Goal: Task Accomplishment & Management: Contribute content

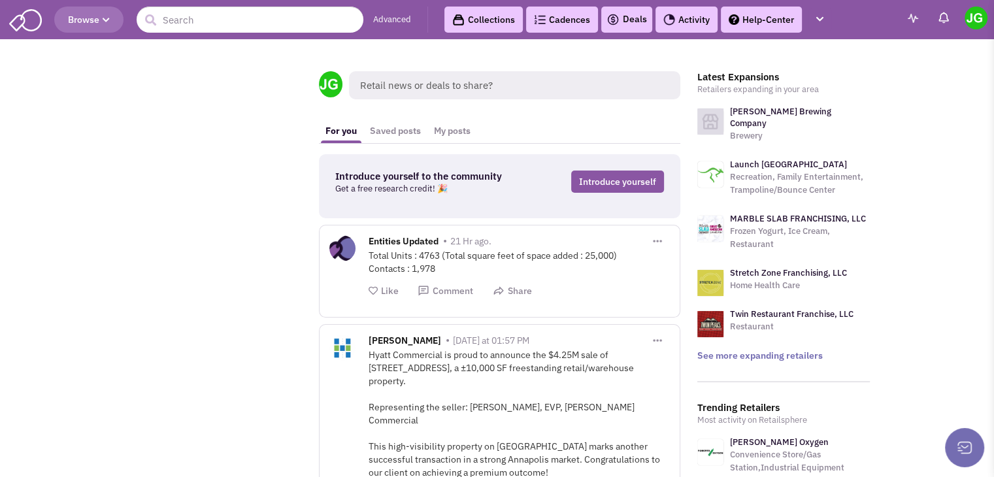
click at [681, 21] on link "Activity" at bounding box center [686, 20] width 62 height 26
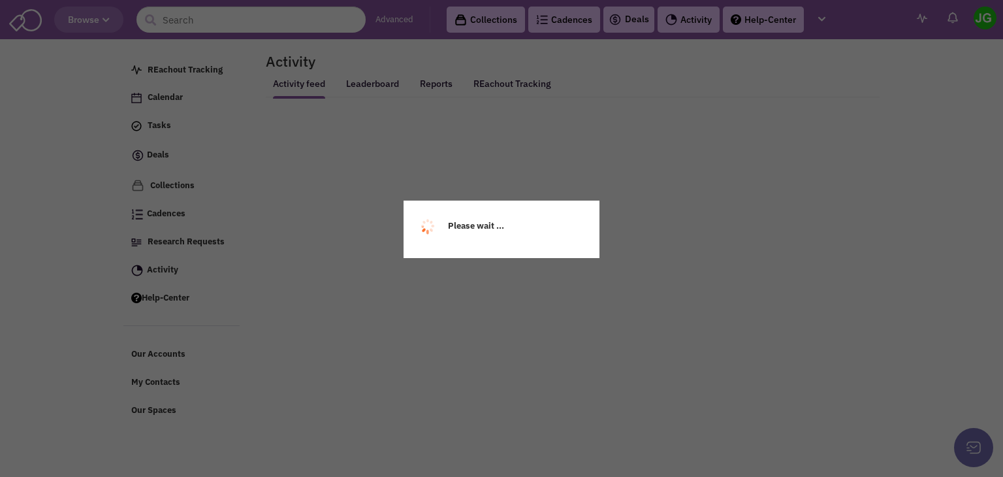
select select
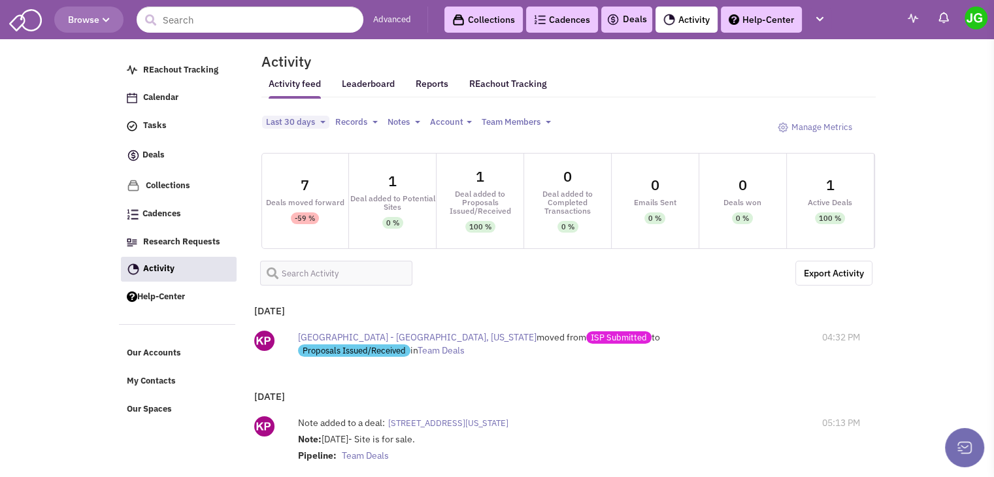
select select
click at [317, 279] on input "text" at bounding box center [336, 273] width 153 height 25
type input "[GEOGRAPHIC_DATA]"
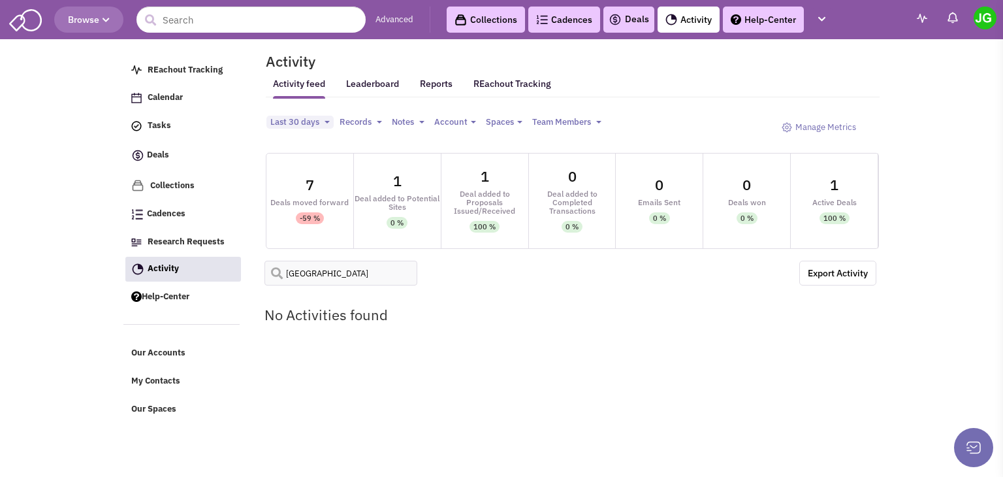
click at [321, 120] on button "Last 30 days Toggle Dropdown" at bounding box center [300, 123] width 67 height 14
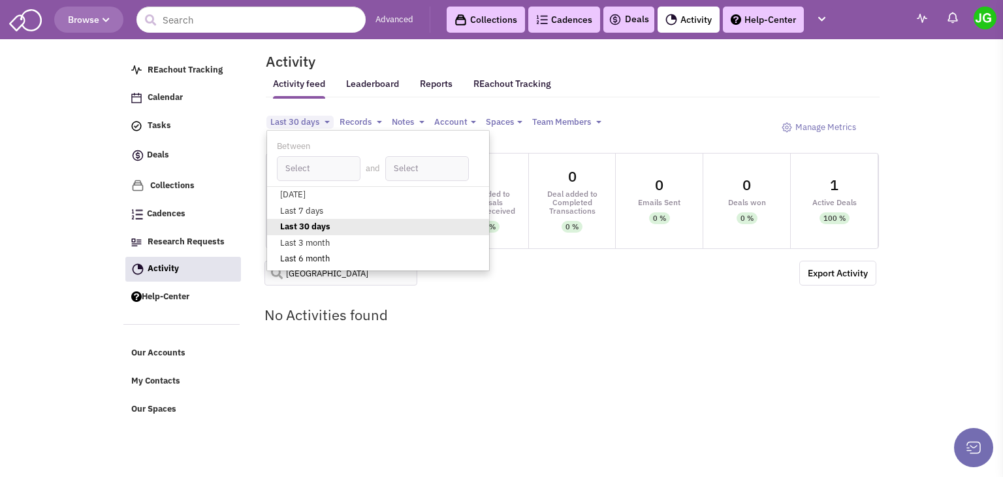
click at [314, 254] on link "Last 6 month" at bounding box center [378, 260] width 222 height 16
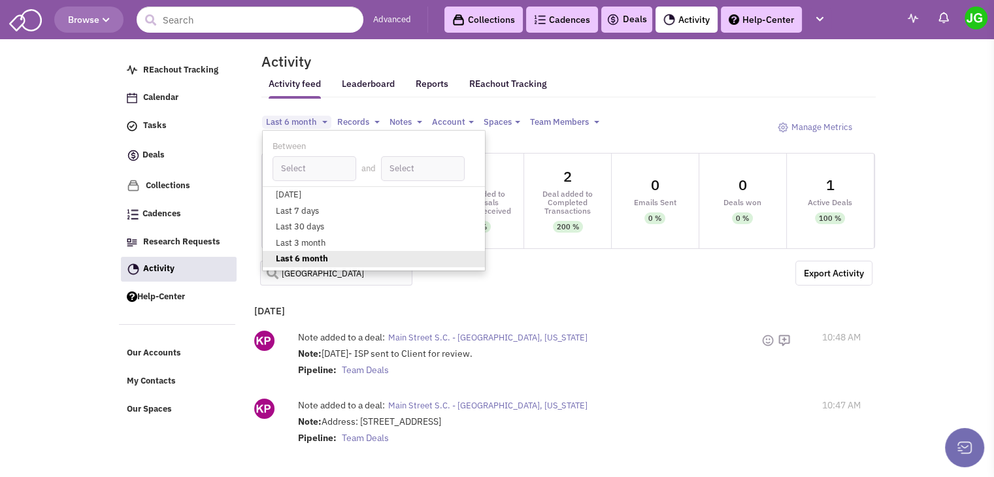
click at [473, 338] on span "Main Street S.C. - [GEOGRAPHIC_DATA], [US_STATE]" at bounding box center [487, 337] width 199 height 11
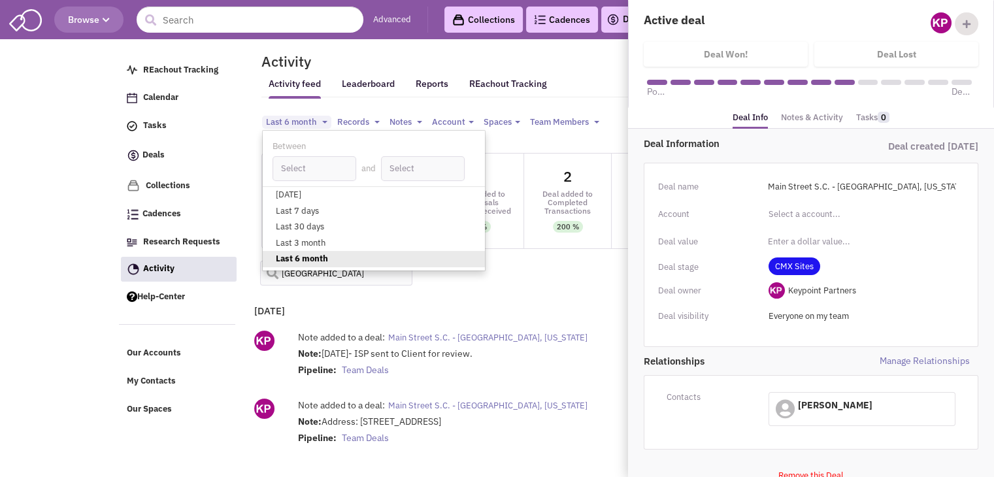
click at [815, 116] on link "Notes & Activity" at bounding box center [812, 117] width 62 height 19
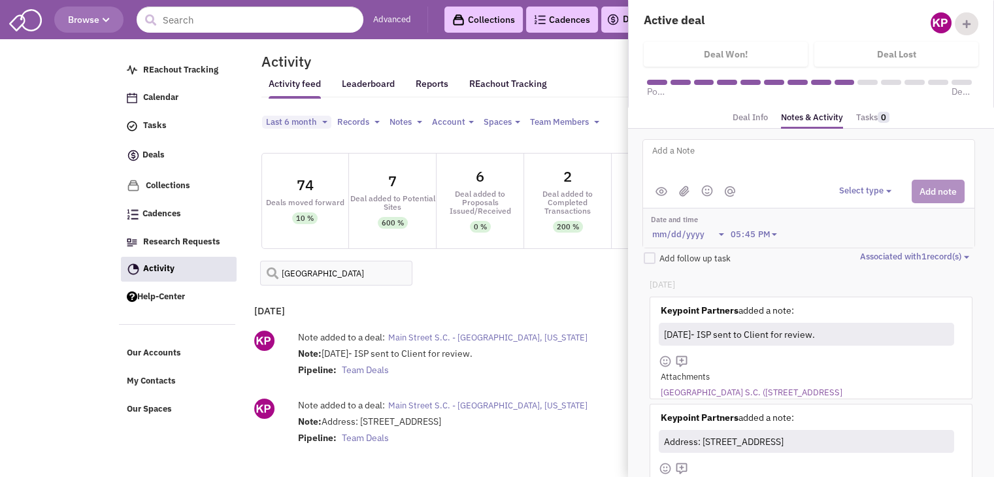
click at [713, 391] on link "[GEOGRAPHIC_DATA] S.C. ([STREET_ADDRESS]" at bounding box center [751, 393] width 182 height 12
click at [580, 359] on div "Note: [DATE]- ISP sent to Client for review. Pipeline: Team Deals" at bounding box center [529, 363] width 463 height 33
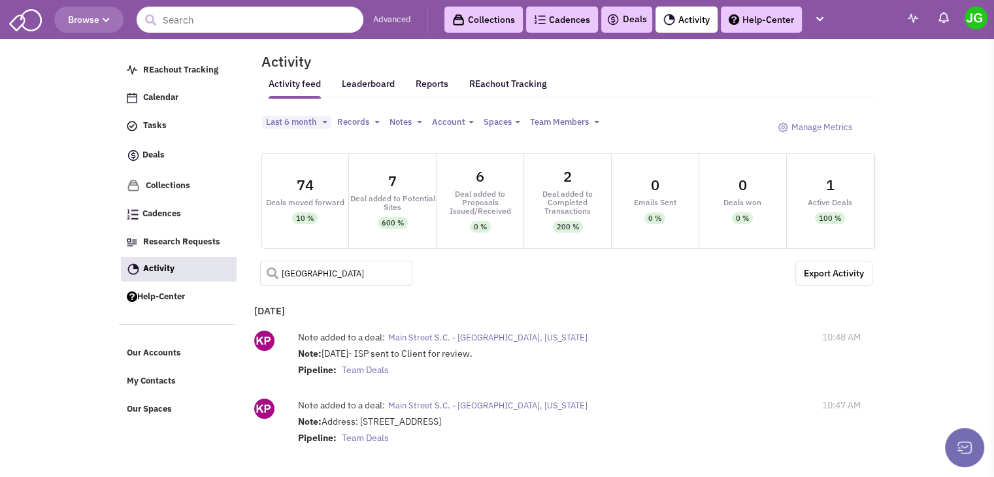
click at [325, 272] on input "[GEOGRAPHIC_DATA]" at bounding box center [336, 273] width 153 height 25
type input "lakeland"
click at [457, 336] on span "[GEOGRAPHIC_DATA] - [GEOGRAPHIC_DATA], [US_STATE]" at bounding box center [497, 337] width 219 height 11
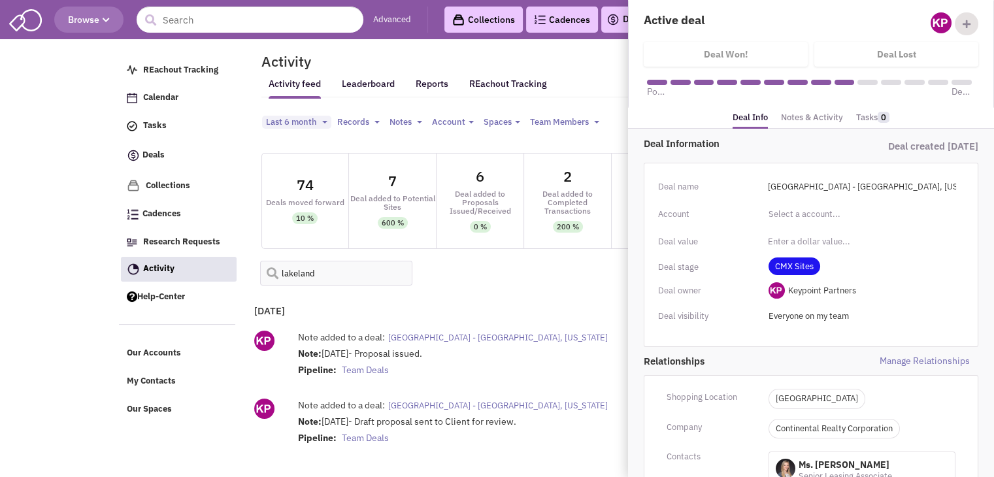
click at [820, 118] on link "Notes & Activity" at bounding box center [812, 117] width 62 height 19
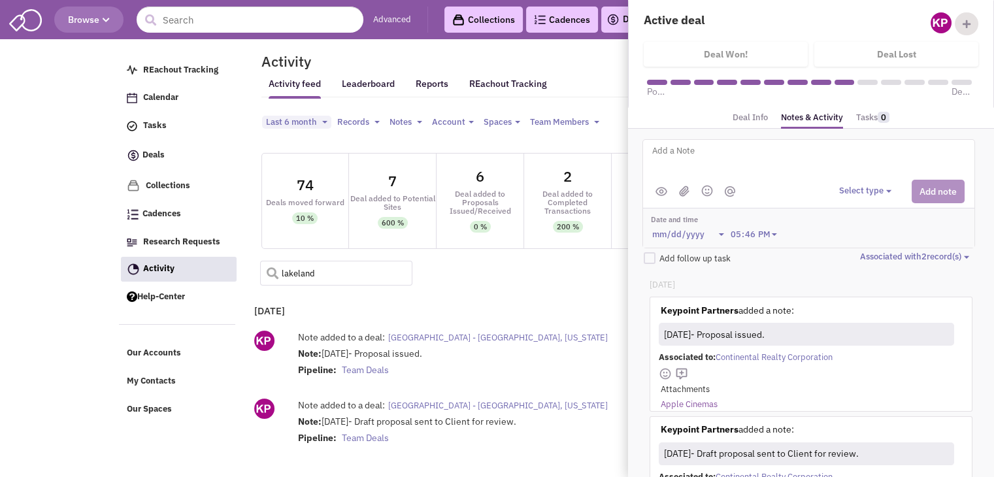
click at [354, 274] on input "lakeland" at bounding box center [336, 273] width 153 height 25
type input "[GEOGRAPHIC_DATA]"
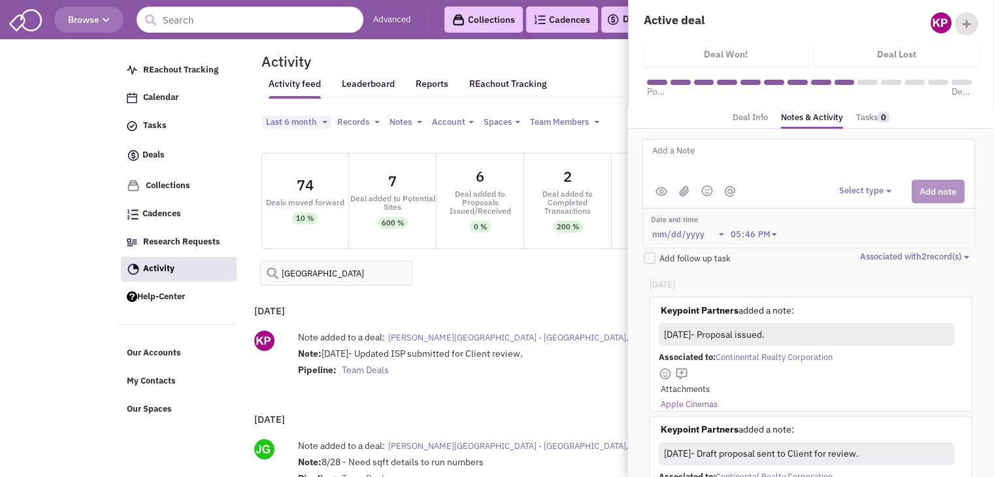
click at [491, 337] on span "[PERSON_NAME][GEOGRAPHIC_DATA] - [GEOGRAPHIC_DATA], [US_STATE]" at bounding box center [530, 337] width 285 height 11
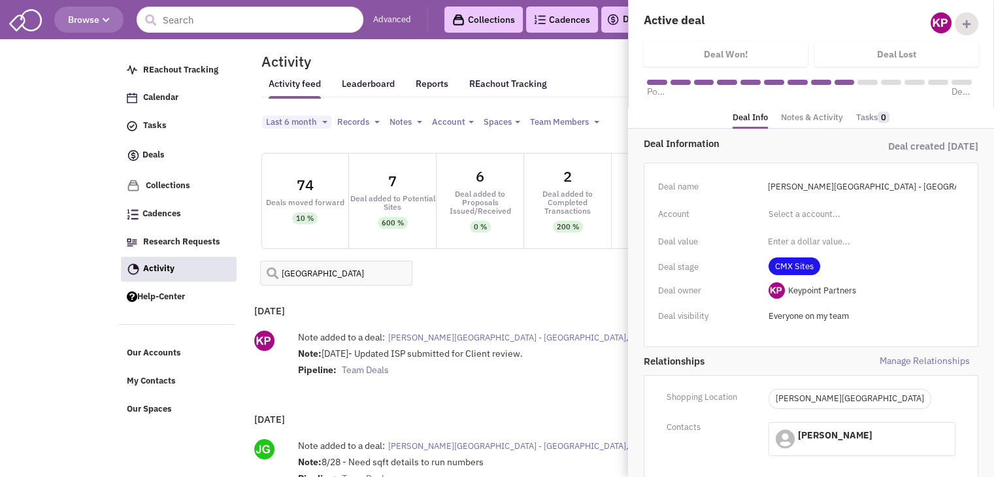
click at [822, 116] on link "Notes & Activity" at bounding box center [812, 117] width 62 height 19
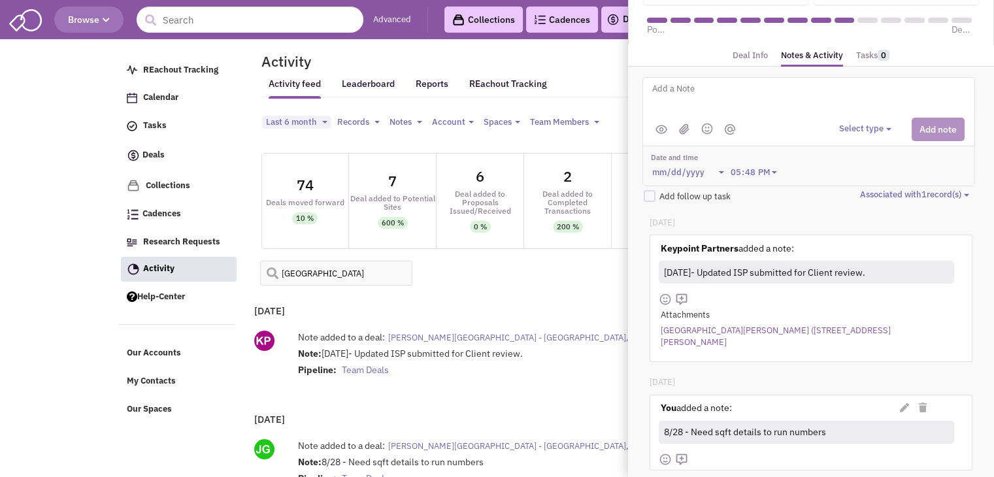
scroll to position [47, 0]
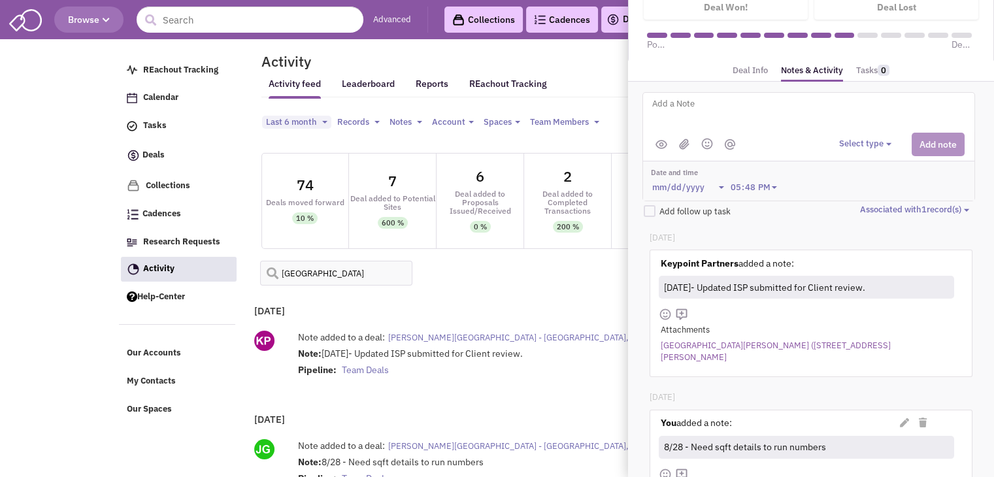
click at [755, 348] on link "[GEOGRAPHIC_DATA][PERSON_NAME] ([STREET_ADDRESS][PERSON_NAME]" at bounding box center [803, 352] width 287 height 24
click at [707, 105] on textarea at bounding box center [812, 114] width 323 height 36
type textarea "Points for LOI 1. Gross rent 19$ 2. Percentage rent over 5.5M gross is 10% 3. 6…"
click at [857, 140] on button "Select type" at bounding box center [867, 144] width 56 height 12
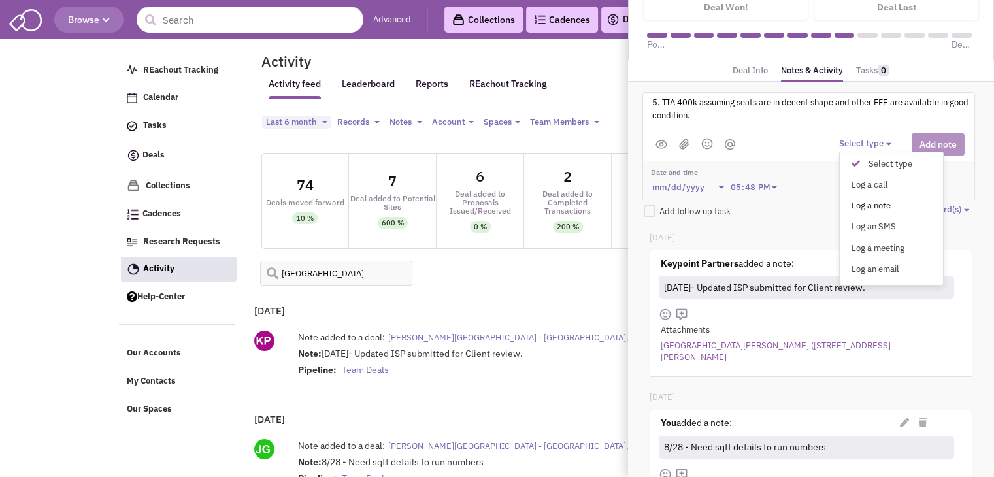
click at [866, 204] on div "Log a note" at bounding box center [859, 206] width 32 height 12
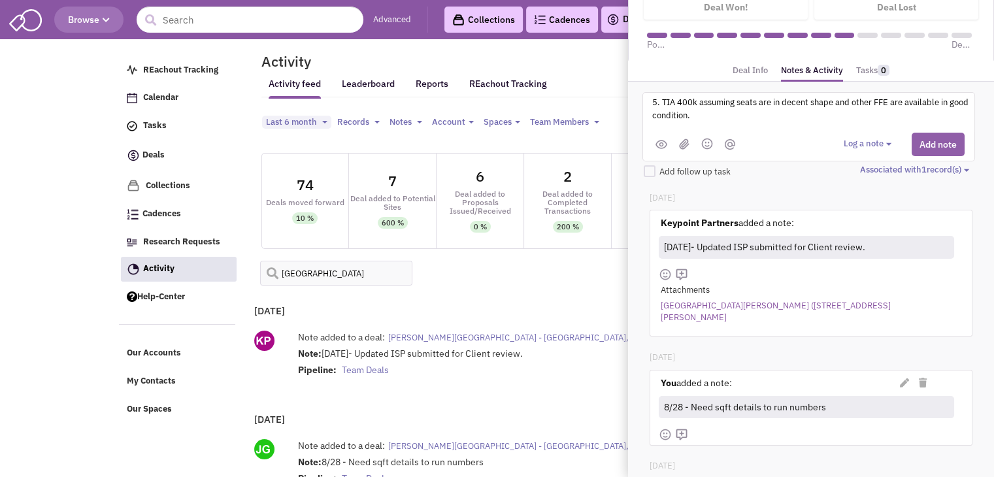
click at [937, 146] on button "Add note" at bounding box center [937, 145] width 53 height 24
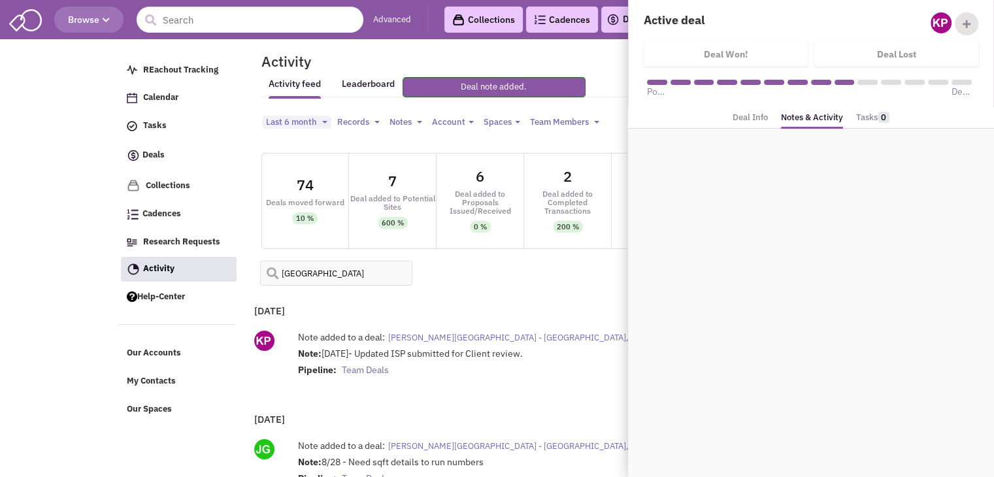
scroll to position [0, 0]
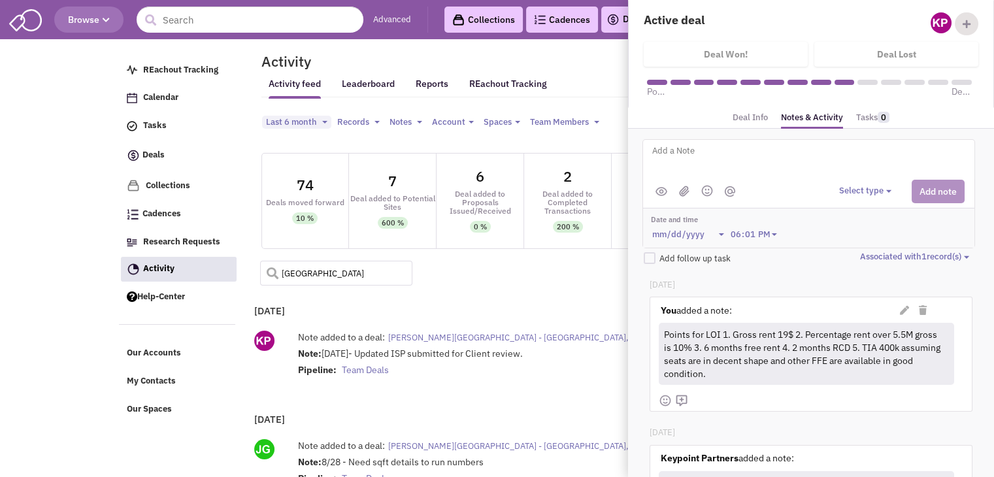
click at [342, 272] on input "[GEOGRAPHIC_DATA]" at bounding box center [336, 273] width 153 height 25
type input "brickell"
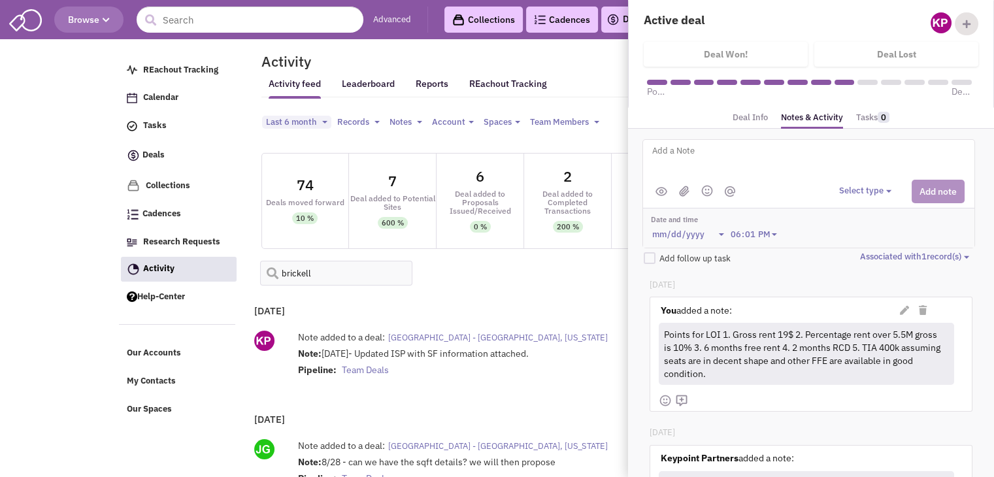
click at [479, 335] on span "[GEOGRAPHIC_DATA] - [GEOGRAPHIC_DATA], [US_STATE]" at bounding box center [497, 337] width 219 height 11
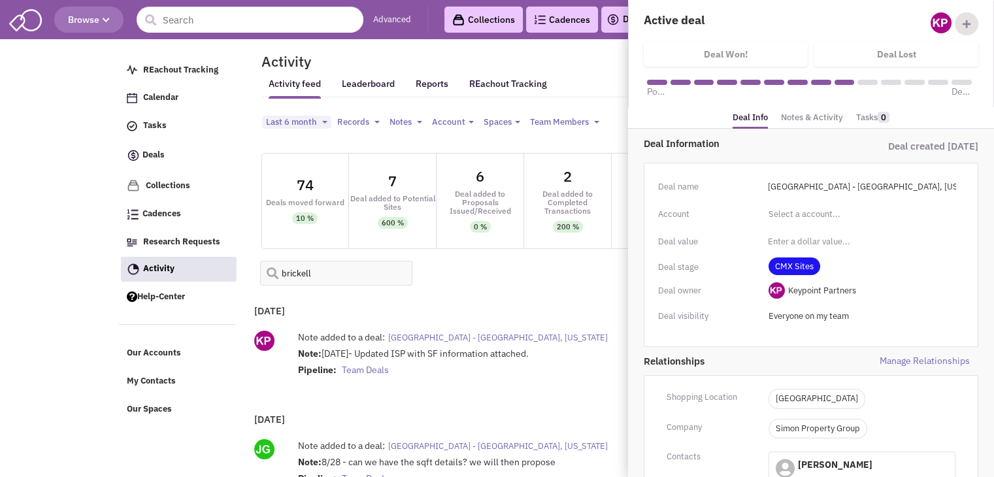
click at [813, 118] on link "Notes & Activity" at bounding box center [812, 117] width 62 height 19
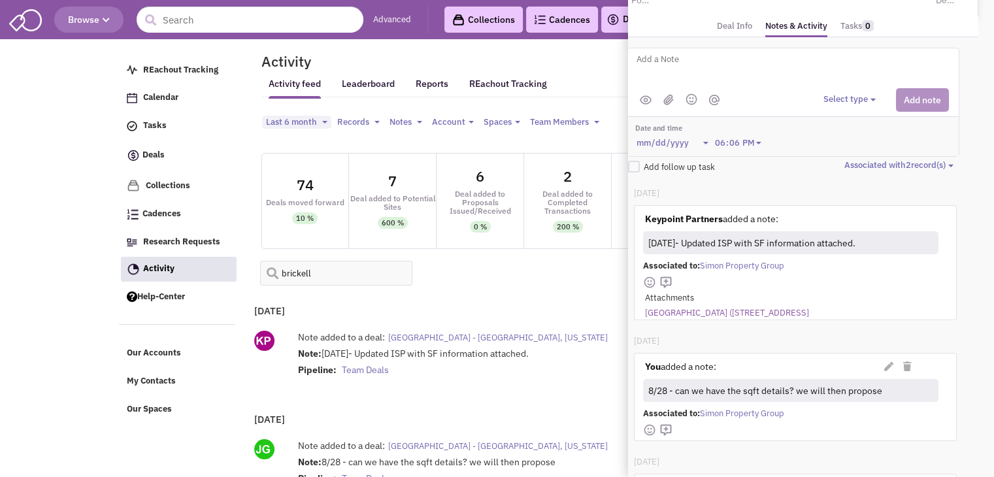
scroll to position [89, 16]
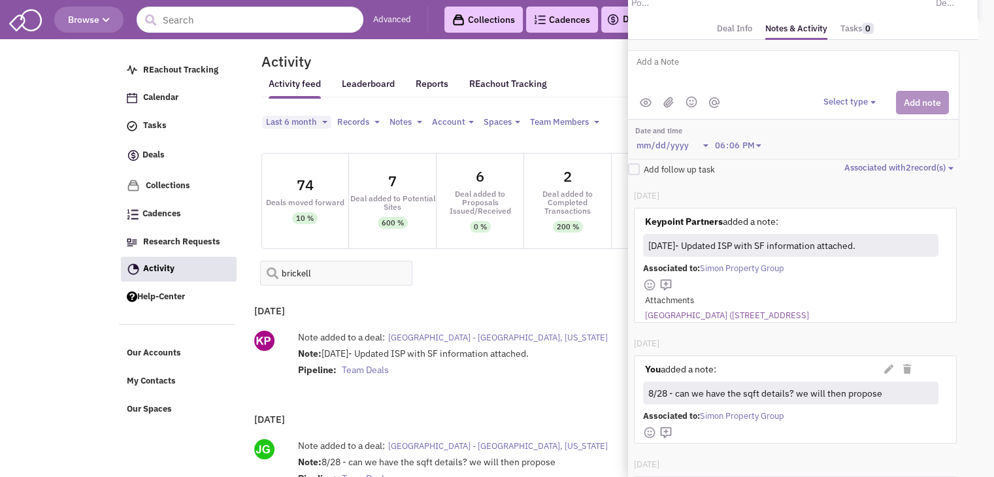
click at [741, 314] on link "[GEOGRAPHIC_DATA] ([STREET_ADDRESS]" at bounding box center [727, 316] width 164 height 12
click at [715, 58] on textarea at bounding box center [796, 72] width 323 height 36
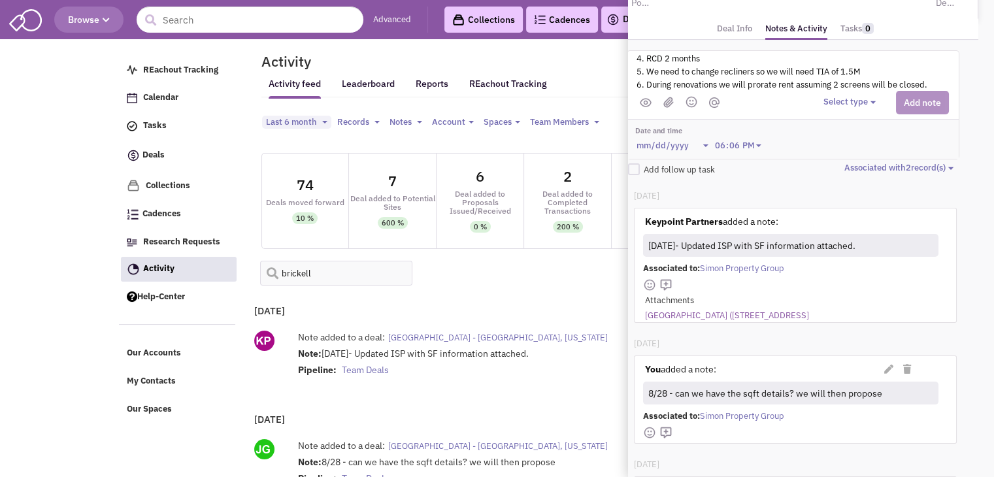
type textarea "Points for LOI 1. Gross rent 24$ 2. Percentage rent after 6M is 10% 3. 6 months…"
click at [843, 108] on div "Select type Select type" at bounding box center [885, 103] width 125 height 24
click at [849, 103] on button "Select type" at bounding box center [851, 102] width 56 height 12
click at [859, 160] on div "Log a note" at bounding box center [843, 164] width 32 height 12
